Goal: Task Accomplishment & Management: Manage account settings

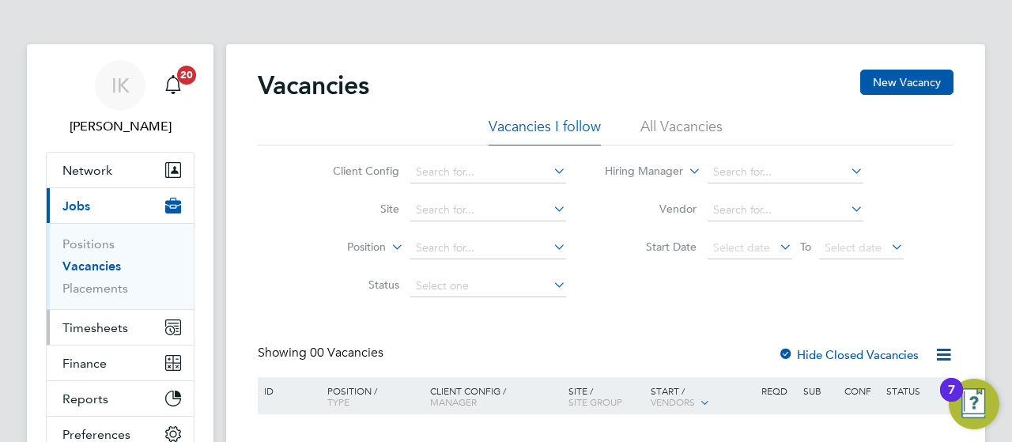
click at [105, 330] on span "Timesheets" at bounding box center [95, 327] width 66 height 15
click at [106, 330] on span "Timesheets" at bounding box center [95, 327] width 66 height 15
drag, startPoint x: 1006, startPoint y: 146, endPoint x: 1011, endPoint y: 169, distance: 23.4
click at [1011, 169] on div "IK Ivona Kucharska Notifications 20 Applications: Network Sites Workers Current…" at bounding box center [506, 295] width 1012 height 590
click at [114, 326] on span "Timesheets" at bounding box center [95, 327] width 66 height 15
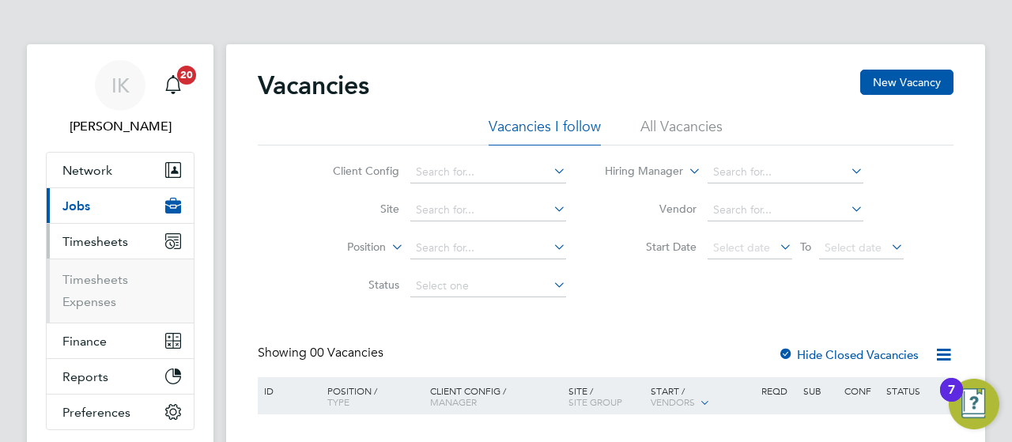
click at [104, 244] on span "Timesheets" at bounding box center [95, 241] width 66 height 15
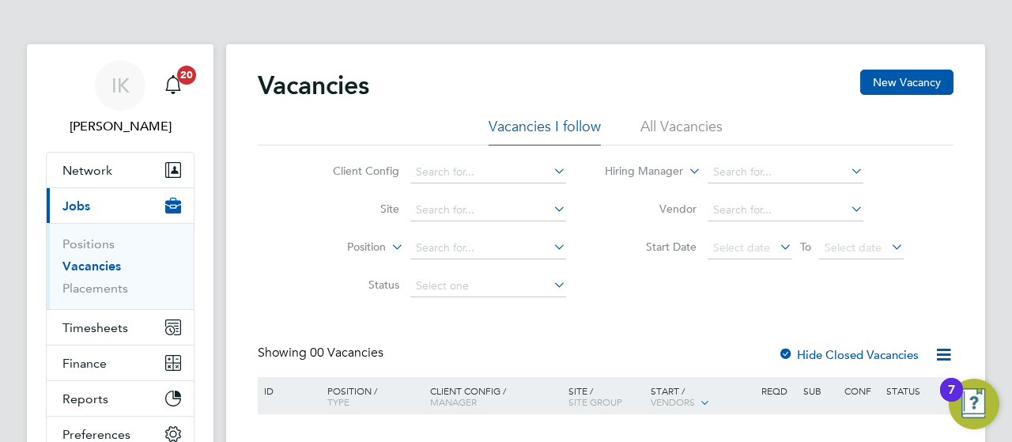
click at [1005, 216] on div "IK Ivona Kucharska Notifications 20 Applications: Network Sites Workers Current…" at bounding box center [506, 295] width 1012 height 590
click at [1006, 227] on div "IK Ivona Kucharska Notifications 20 Applications: Network Sites Workers Current…" at bounding box center [506, 295] width 1012 height 590
click at [107, 330] on span "Timesheets" at bounding box center [95, 327] width 66 height 15
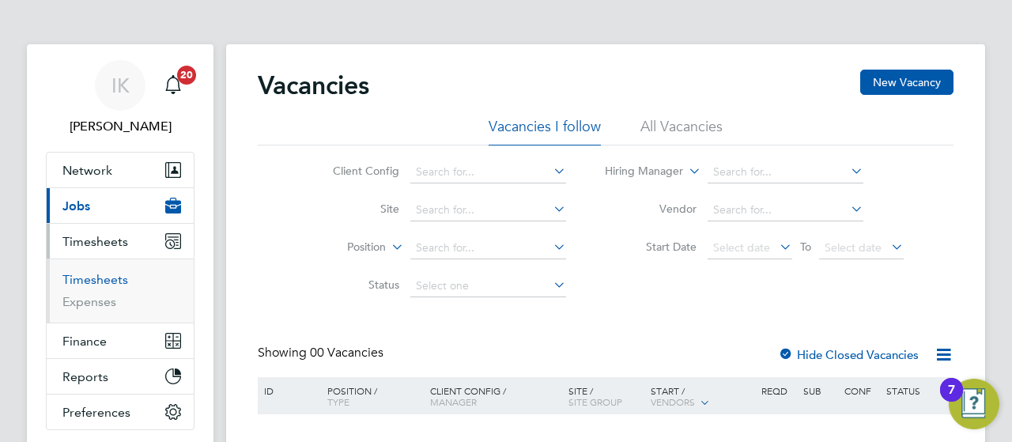
click at [109, 281] on link "Timesheets" at bounding box center [95, 279] width 66 height 15
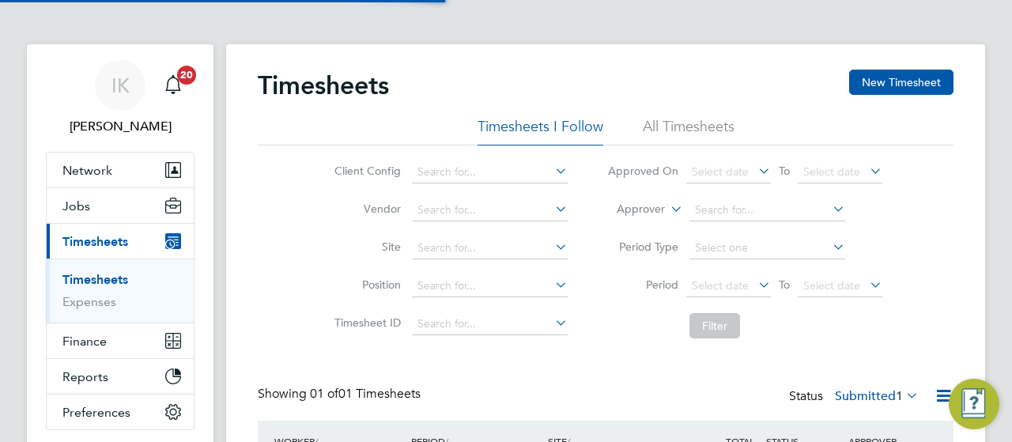
scroll to position [40, 137]
drag, startPoint x: 1005, startPoint y: 154, endPoint x: 1007, endPoint y: 203, distance: 49.1
click at [1007, 203] on div "IK Ivona Kucharska Notifications 20 Applications: Network Sites Workers Jobs Po…" at bounding box center [506, 292] width 1012 height 584
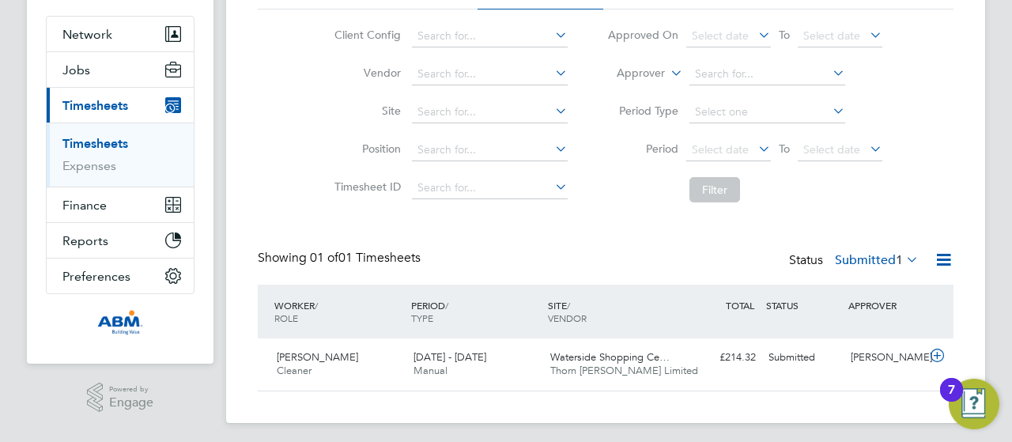
scroll to position [141, 0]
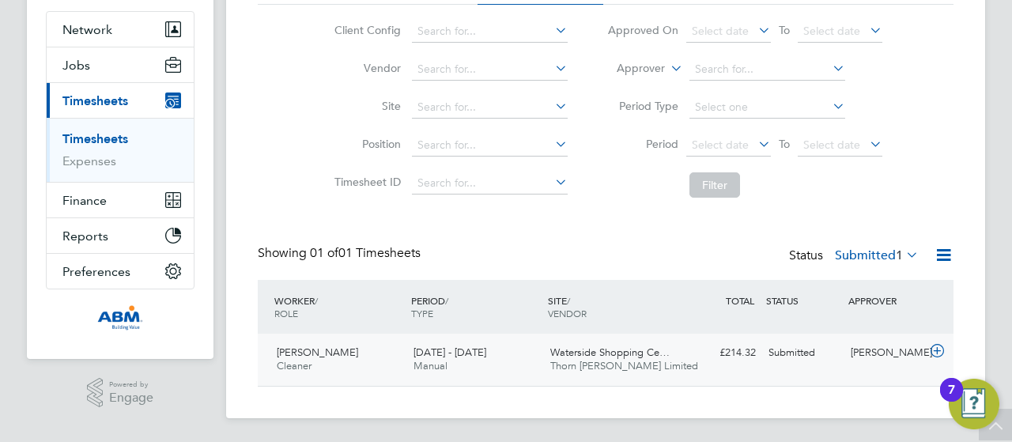
click at [327, 348] on span "[PERSON_NAME]" at bounding box center [317, 351] width 81 height 13
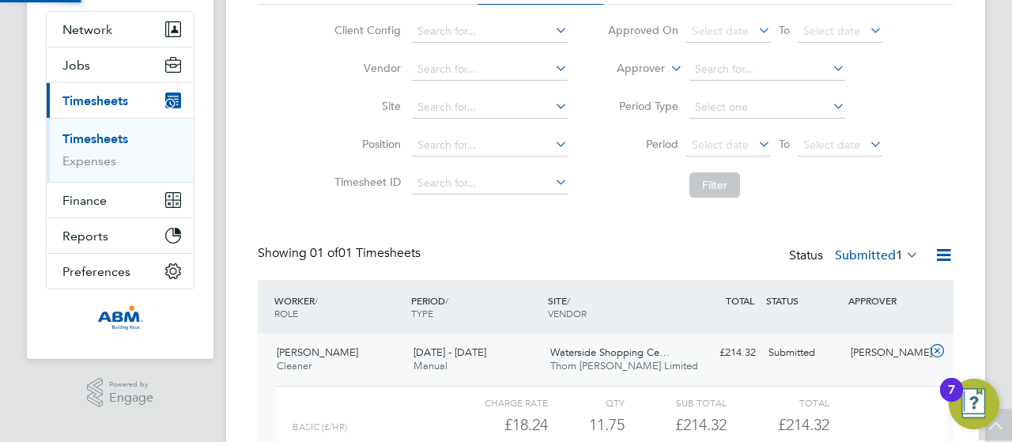
scroll to position [27, 154]
click at [993, 172] on div "IK Ivona Kucharska Notifications 20 Applications: Network Sites Workers Jobs Po…" at bounding box center [506, 224] width 1012 height 730
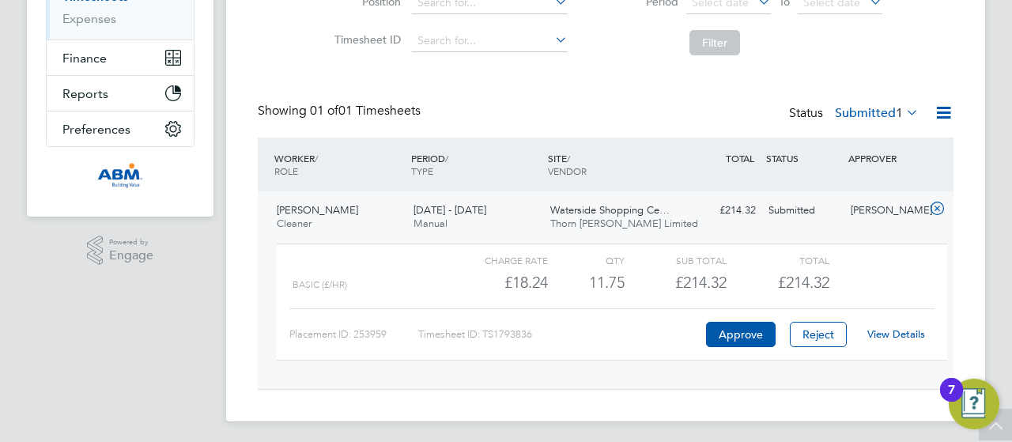
scroll to position [286, 0]
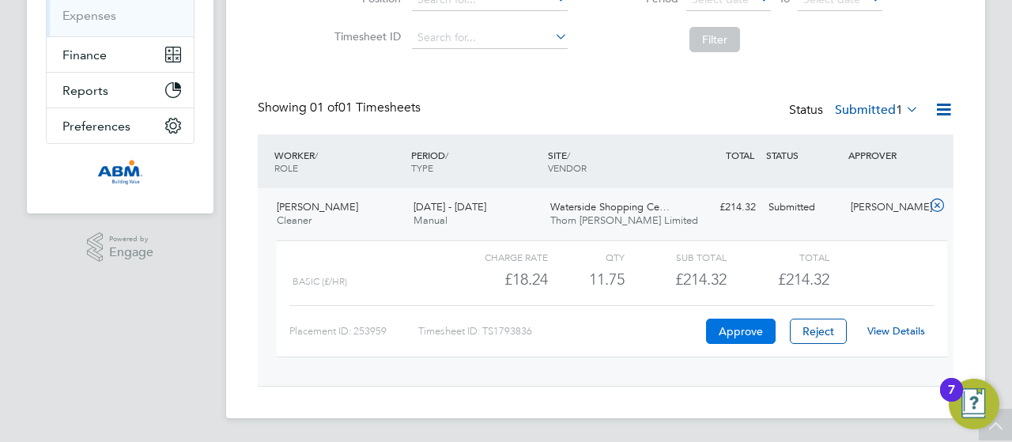
click at [745, 329] on button "Approve" at bounding box center [741, 331] width 70 height 25
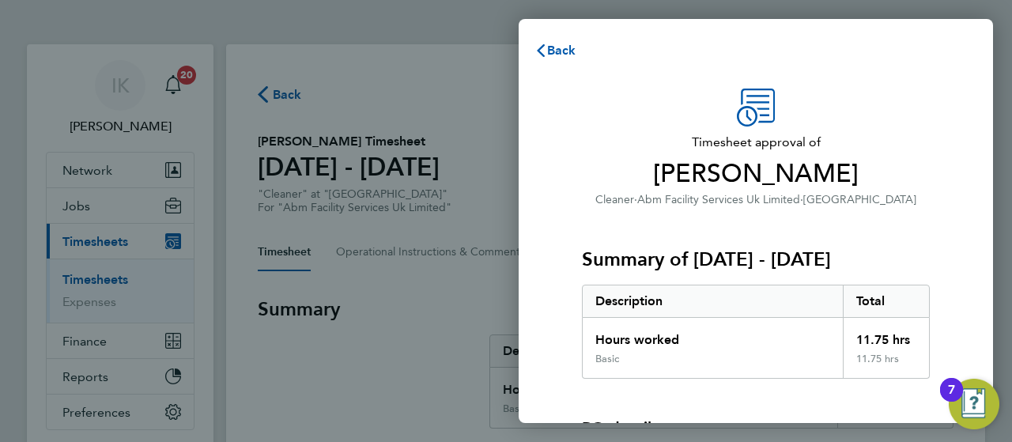
click at [930, 167] on div "Timesheet approval of [PERSON_NAME] Cleaner · Abm Facility Services Uk Limited …" at bounding box center [756, 359] width 386 height 541
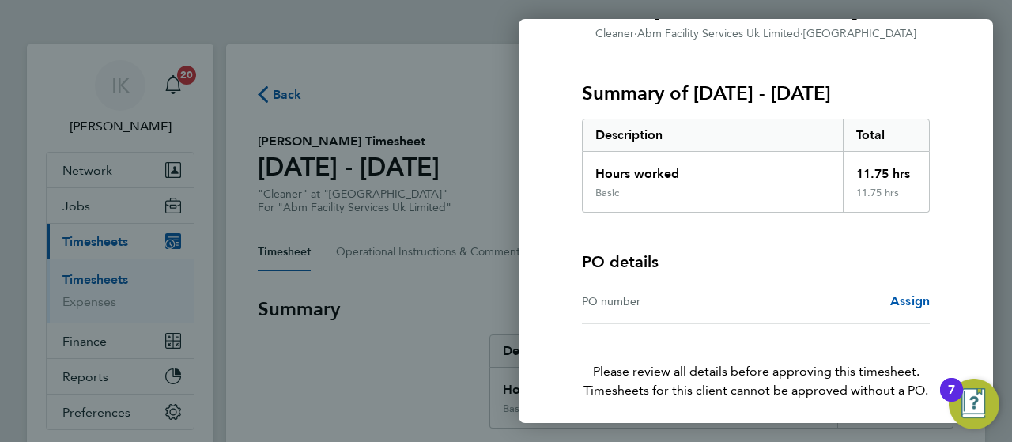
scroll to position [224, 0]
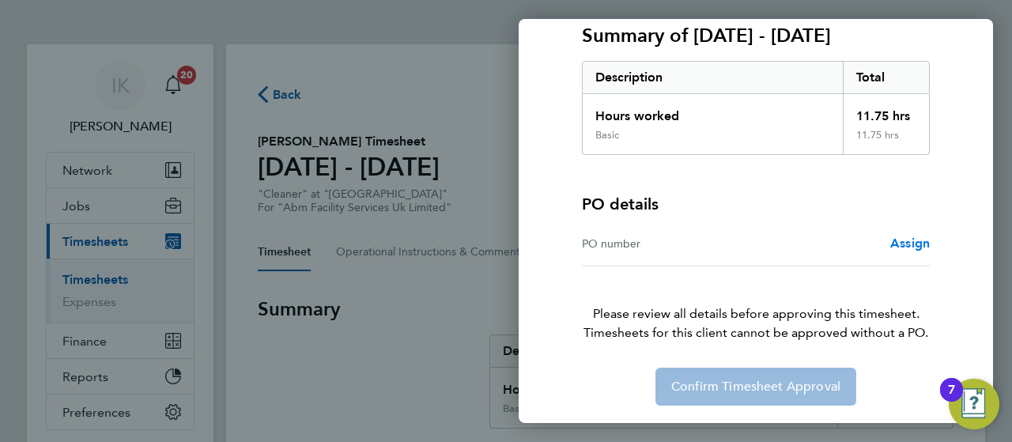
click at [909, 246] on span "Assign" at bounding box center [910, 243] width 40 height 15
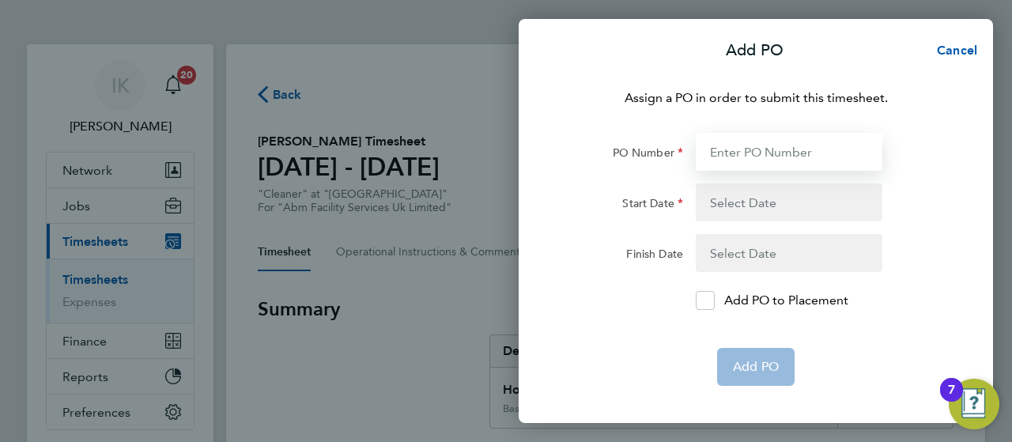
paste input "640606"
type input "640606"
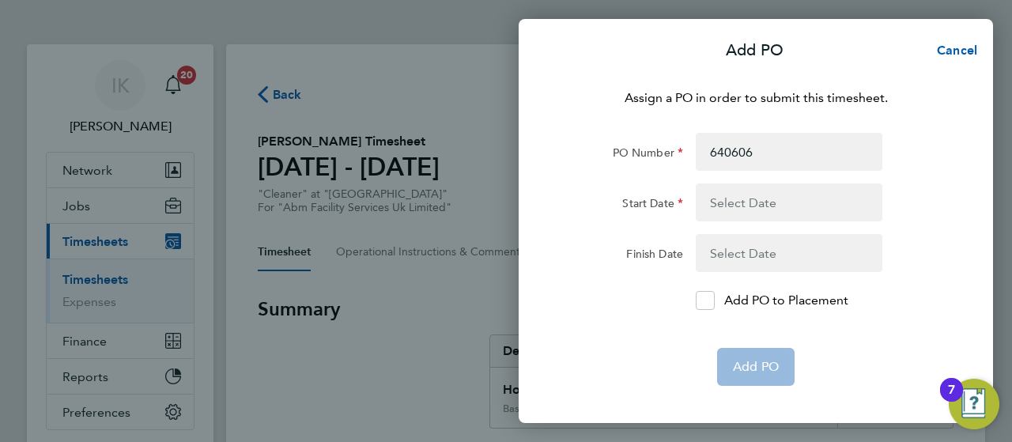
click at [768, 200] on button "button" at bounding box center [789, 202] width 187 height 38
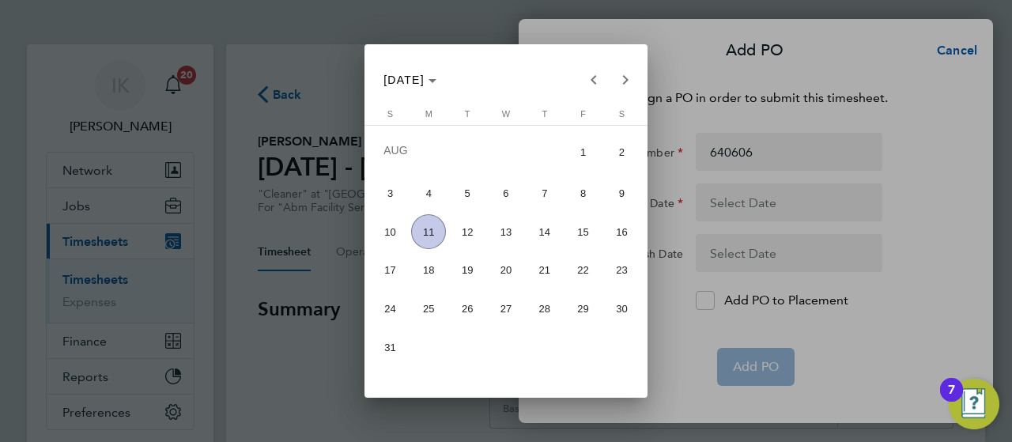
click at [620, 157] on span "2" at bounding box center [621, 153] width 35 height 38
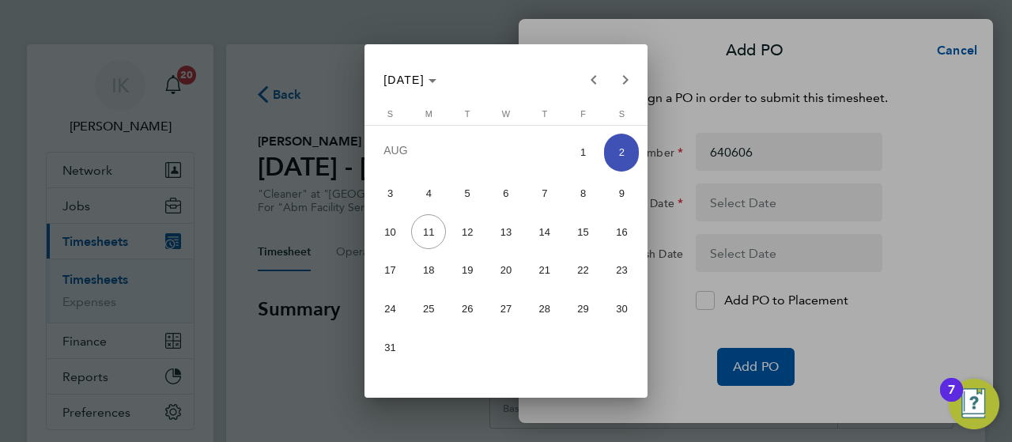
type input "[DATE]"
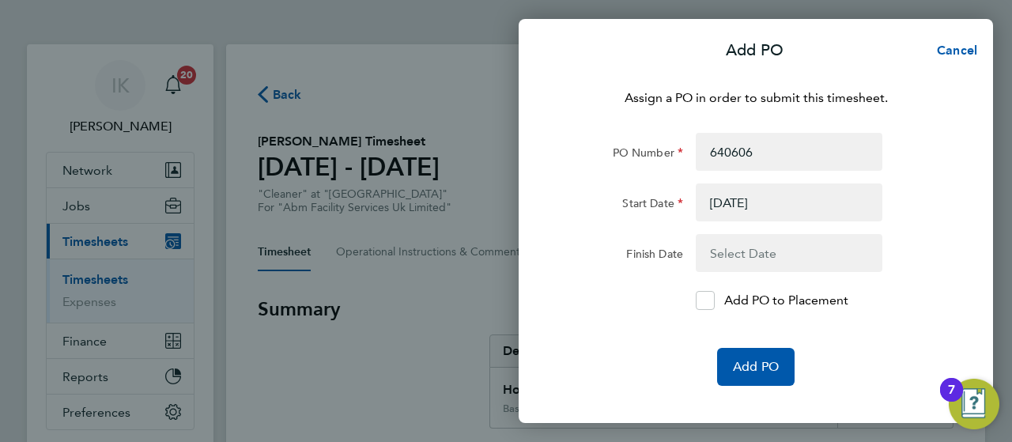
click at [754, 248] on button "button" at bounding box center [789, 253] width 187 height 38
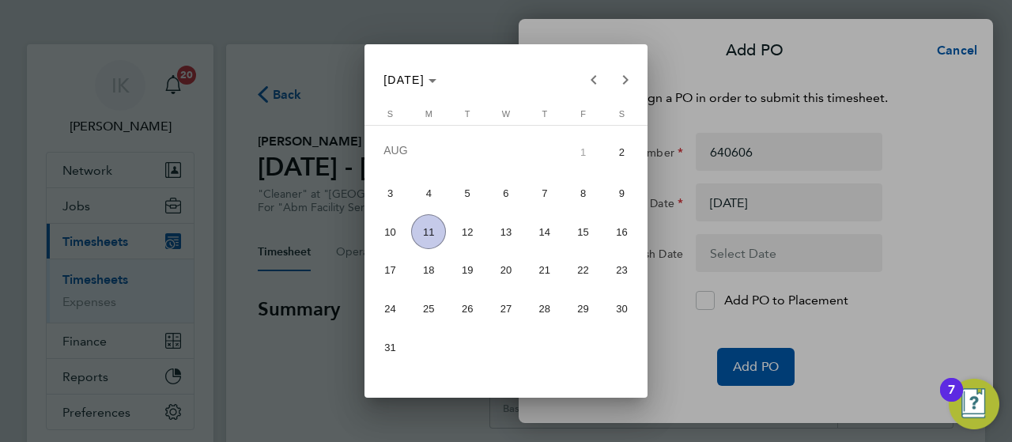
click at [590, 188] on span "8" at bounding box center [583, 192] width 35 height 35
type input "[DATE]"
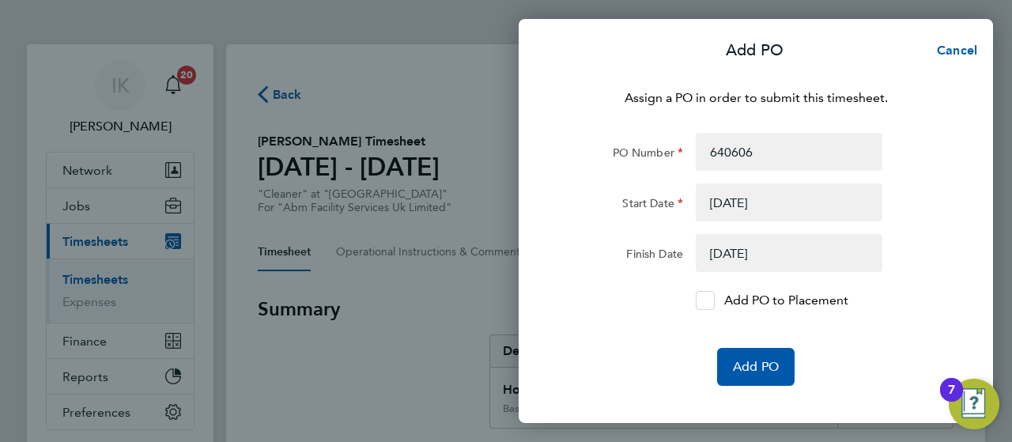
click at [712, 293] on div at bounding box center [705, 300] width 19 height 19
click at [711, 300] on input "Add PO to Placement" at bounding box center [711, 300] width 0 height 0
click at [764, 367] on span "Add PO" at bounding box center [756, 367] width 46 height 16
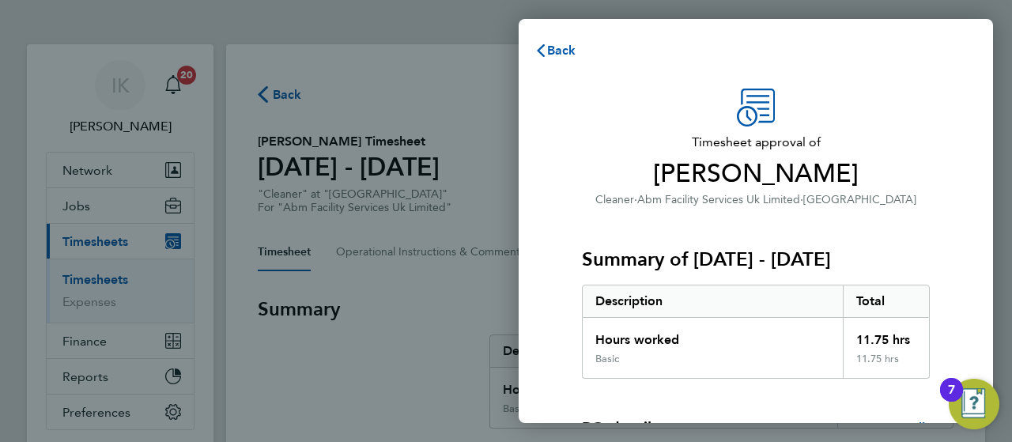
click at [955, 144] on div "Timesheet approval of [PERSON_NAME] Cleaner · Abm Facility Services Uk Limited …" at bounding box center [756, 404] width 474 height 669
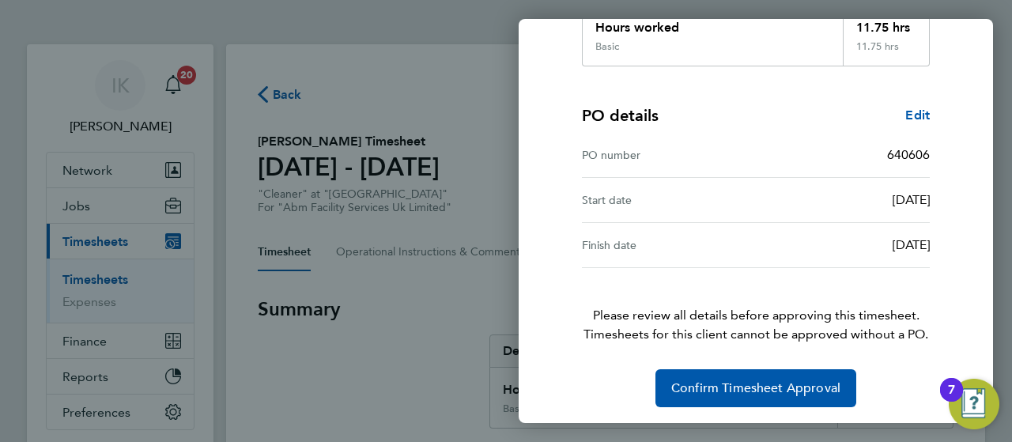
scroll to position [313, 0]
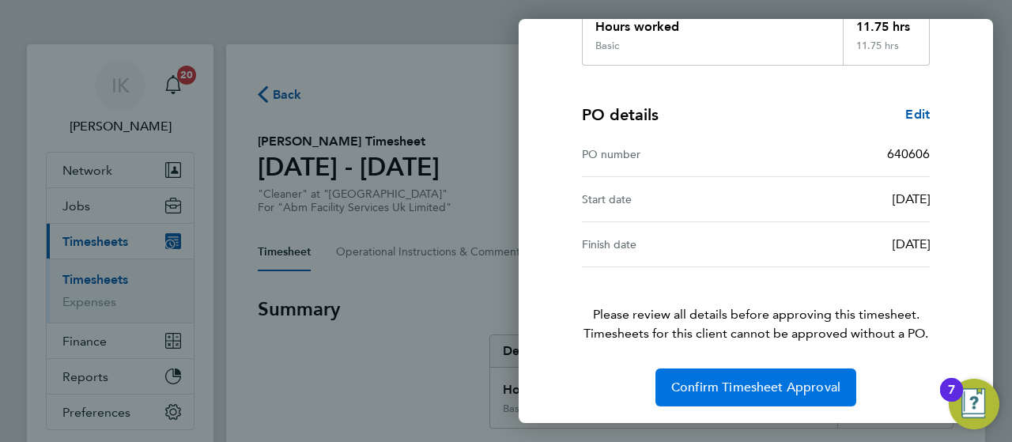
click at [752, 386] on span "Confirm Timesheet Approval" at bounding box center [755, 387] width 169 height 16
